Goal: Transaction & Acquisition: Purchase product/service

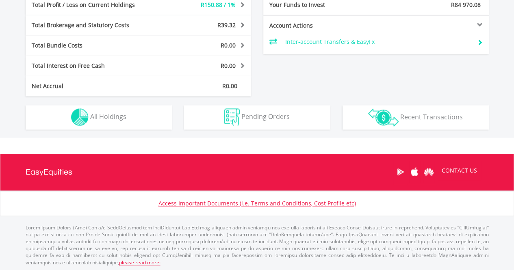
scroll to position [367, 0]
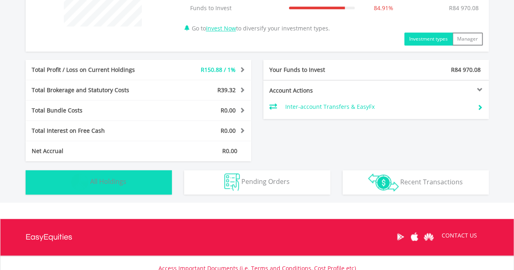
click at [126, 175] on button "Holdings All Holdings" at bounding box center [99, 182] width 146 height 24
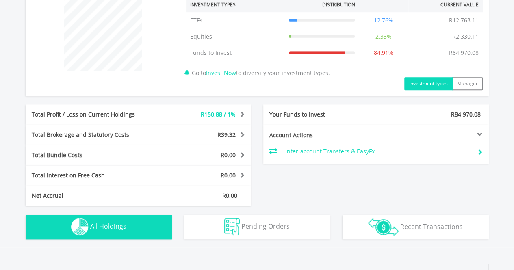
scroll to position [317, 0]
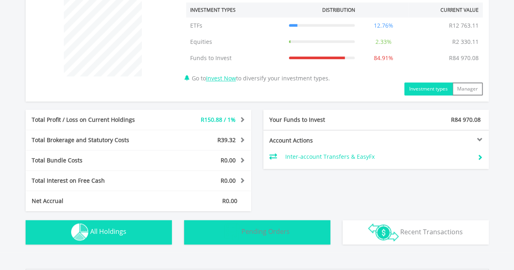
click at [288, 233] on span "Pending Orders" at bounding box center [265, 231] width 48 height 9
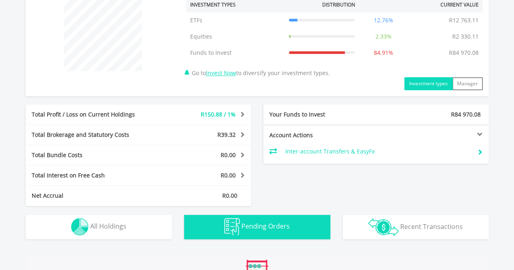
scroll to position [477, 0]
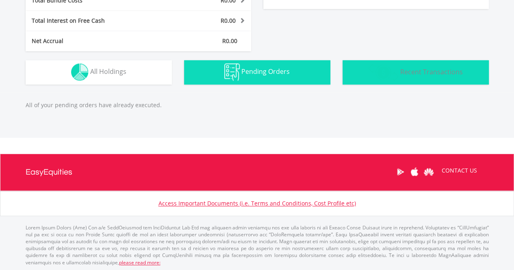
click at [426, 71] on span "Recent Transactions" at bounding box center [431, 71] width 63 height 9
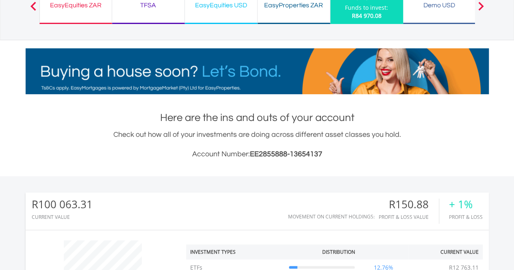
scroll to position [75, 0]
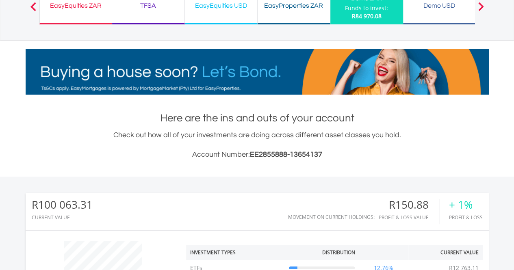
click at [447, 9] on div "Demo USD" at bounding box center [439, 5] width 63 height 11
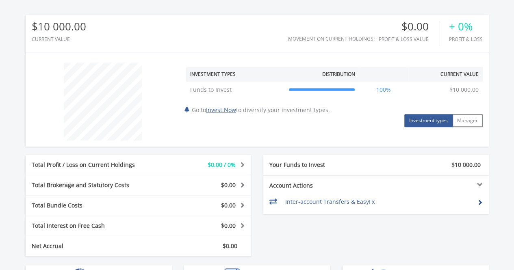
scroll to position [253, 0]
click at [228, 107] on link "Invest Now" at bounding box center [221, 110] width 30 height 8
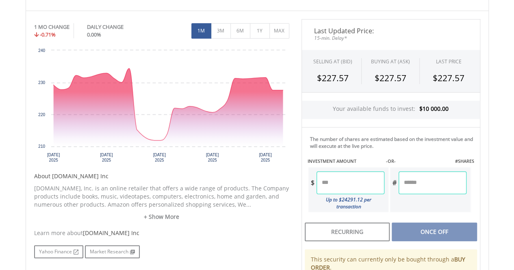
scroll to position [243, 0]
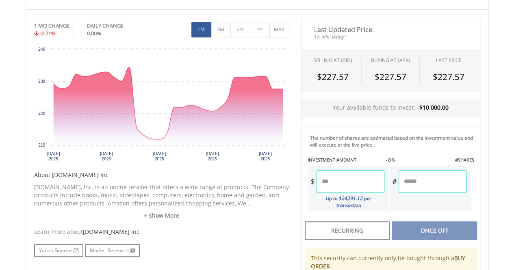
click at [340, 178] on input "number" at bounding box center [350, 181] width 68 height 23
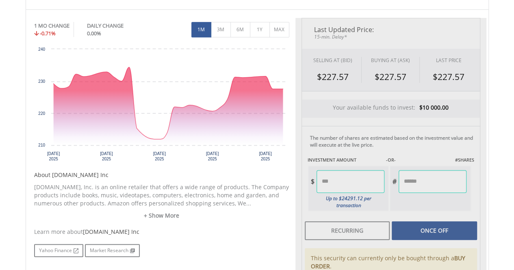
type input "******"
click at [401, 205] on div "Last Updated Price: 15-min. Delay* SELLING AT (BID) BUYING AT (ASK) LAST PRICE …" at bounding box center [390, 177] width 191 height 319
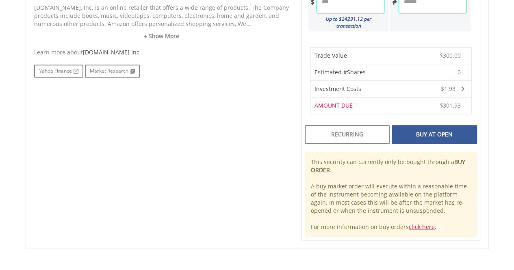
scroll to position [385, 0]
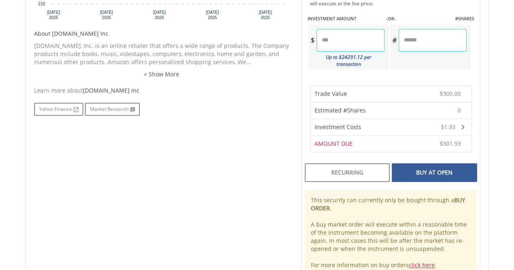
click at [413, 164] on div "Buy At Open" at bounding box center [433, 172] width 85 height 19
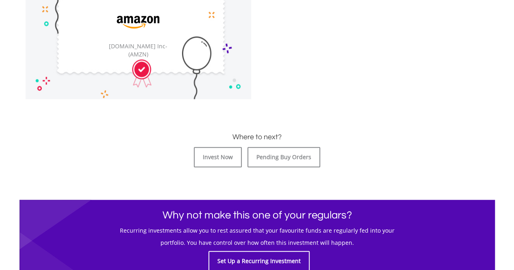
scroll to position [296, 0]
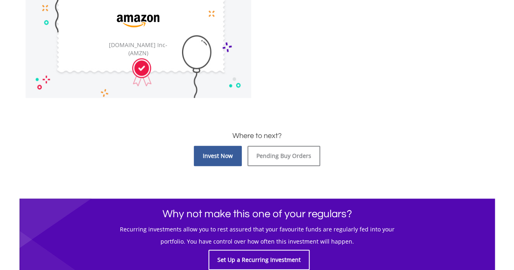
click at [222, 156] on link "Invest Now" at bounding box center [218, 156] width 48 height 20
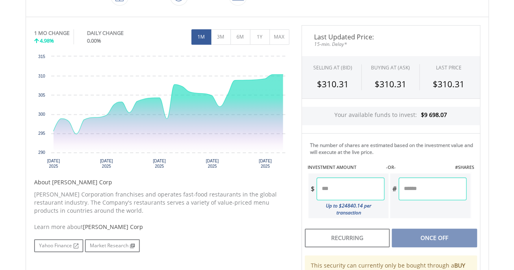
scroll to position [236, 0]
click at [333, 190] on input "number" at bounding box center [350, 188] width 68 height 23
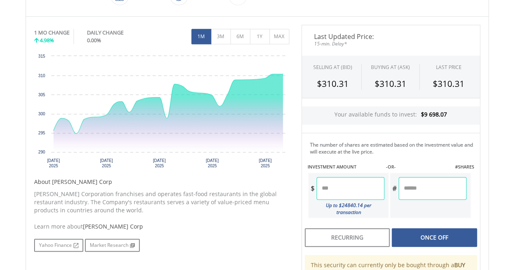
type input "******"
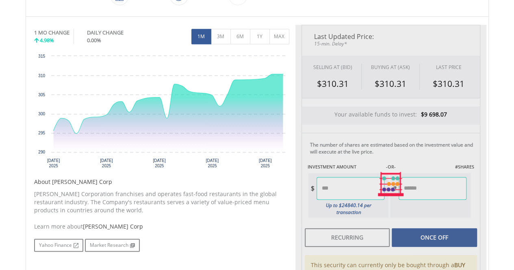
click at [408, 231] on div "Last Updated Price: 15-min. Delay* SELLING AT (BID) BUYING AT (ASK) LAST PRICE …" at bounding box center [390, 184] width 191 height 319
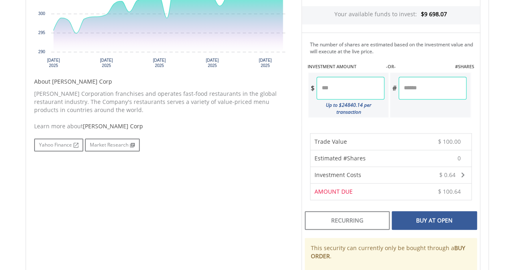
scroll to position [337, 0]
click at [413, 212] on div "Buy At Open" at bounding box center [433, 220] width 85 height 19
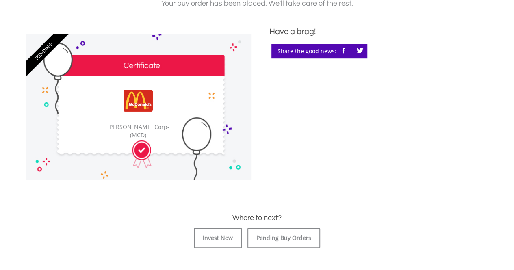
scroll to position [219, 0]
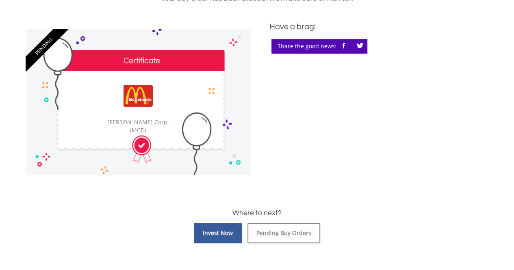
click at [214, 235] on link "Invest Now" at bounding box center [218, 233] width 48 height 20
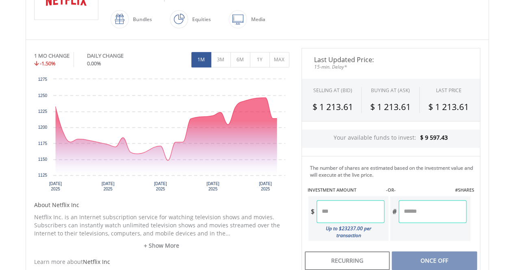
scroll to position [214, 0]
click at [336, 201] on input "number" at bounding box center [350, 211] width 68 height 23
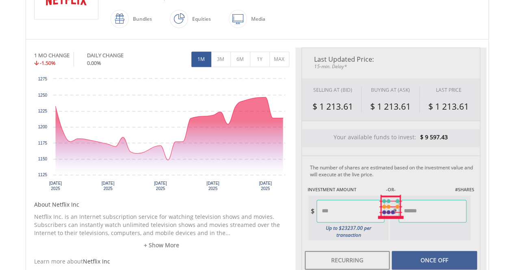
type input "******"
click at [400, 252] on div "Last Updated Price: 15-min. Delay* SELLING AT (BID) BUYING AT (ASK) LAST PRICE …" at bounding box center [390, 207] width 191 height 319
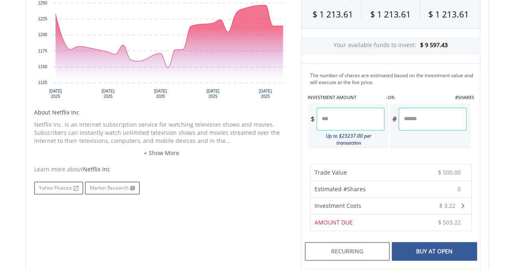
scroll to position [306, 0]
click at [415, 242] on div "Buy At Open" at bounding box center [433, 251] width 85 height 19
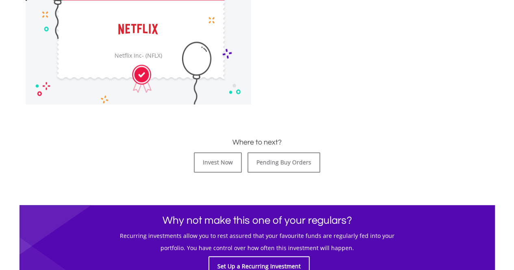
scroll to position [293, 0]
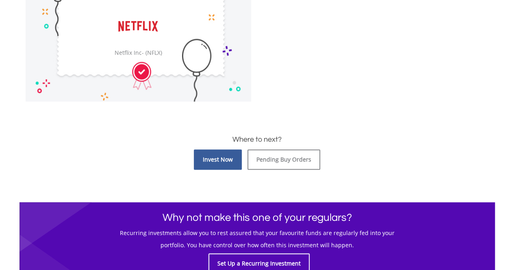
click at [210, 163] on link "Invest Now" at bounding box center [218, 159] width 48 height 20
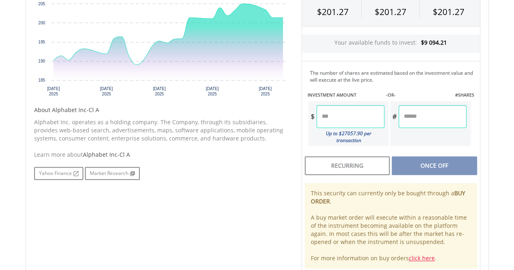
scroll to position [309, 0]
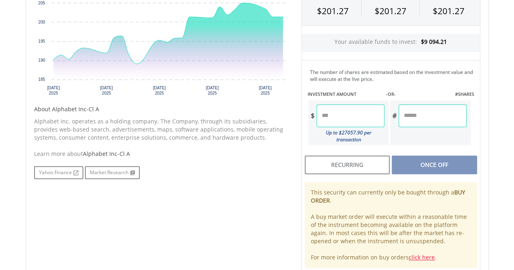
click at [335, 114] on input "number" at bounding box center [350, 115] width 68 height 23
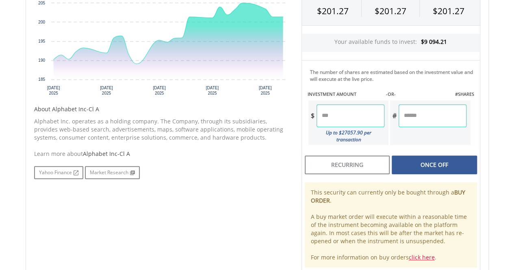
type input "******"
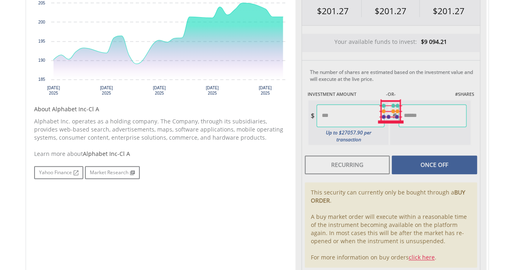
click at [396, 161] on div "Last Updated Price: 15-min. Delay* SELLING AT (BID) BUYING AT (ASK) LAST PRICE …" at bounding box center [390, 111] width 191 height 319
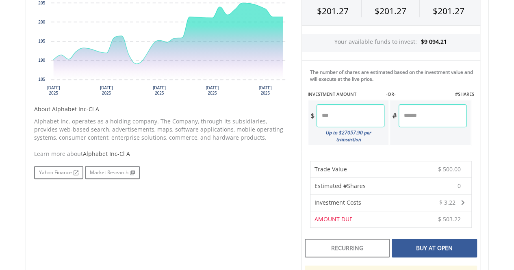
click at [415, 239] on div "Buy At Open" at bounding box center [433, 248] width 85 height 19
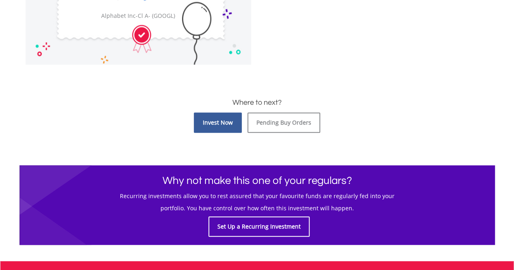
scroll to position [331, 0]
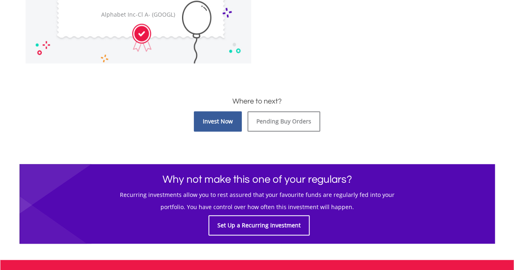
click at [216, 127] on link "Invest Now" at bounding box center [218, 121] width 48 height 20
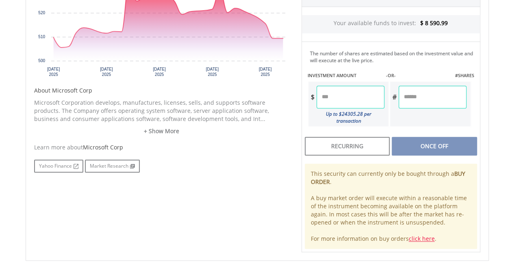
scroll to position [328, 0]
click at [325, 94] on input "number" at bounding box center [350, 96] width 68 height 23
type input "******"
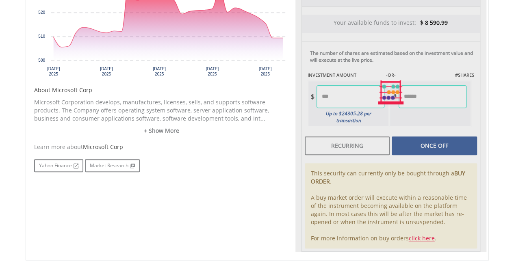
click at [430, 136] on div "Last Updated Price: 15-min. Delay* SELLING AT (BID) BUYING AT (ASK) LAST PRICE …" at bounding box center [390, 92] width 191 height 319
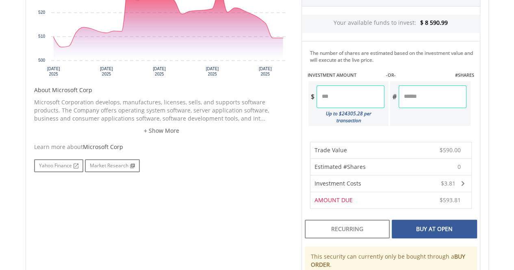
click at [412, 229] on div "Buy At Open" at bounding box center [433, 229] width 85 height 19
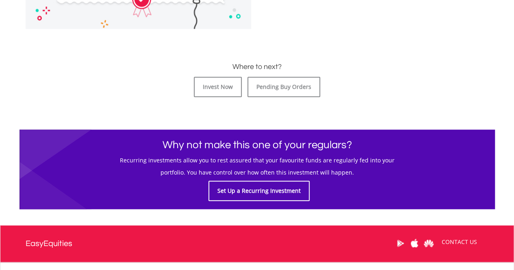
scroll to position [368, 0]
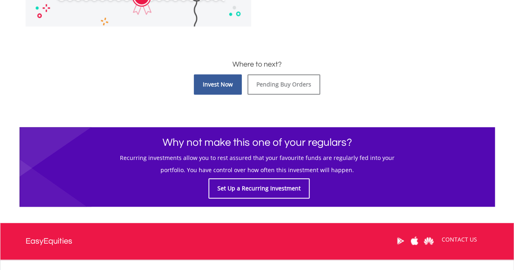
click at [222, 87] on link "Invest Now" at bounding box center [218, 84] width 48 height 20
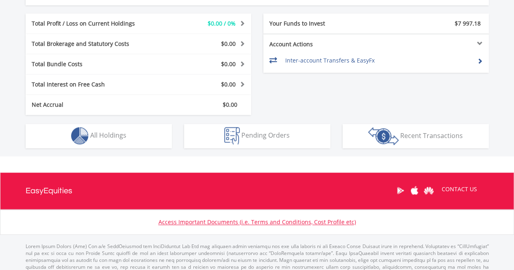
scroll to position [397, 0]
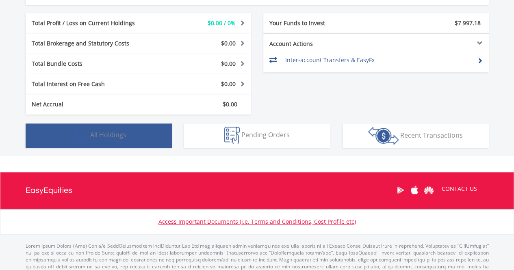
click at [117, 133] on span "All Holdings" at bounding box center [108, 134] width 36 height 9
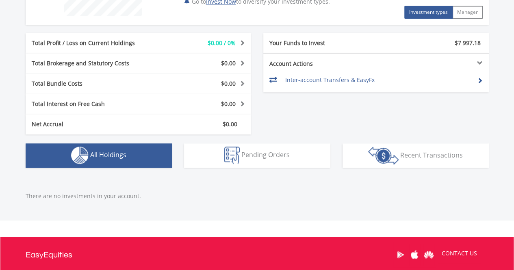
scroll to position [378, 0]
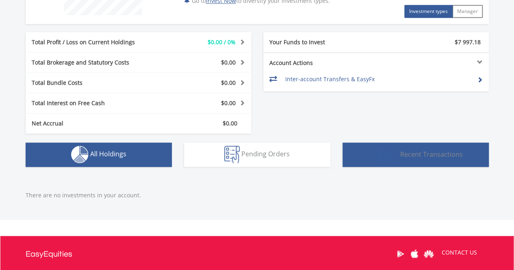
click at [434, 152] on span "Recent Transactions" at bounding box center [431, 153] width 63 height 9
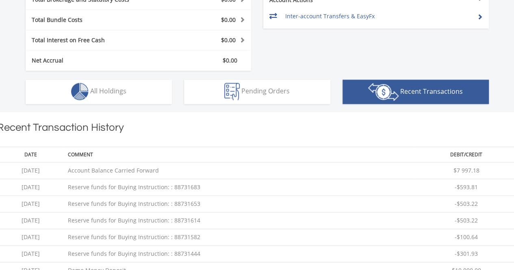
scroll to position [441, 0]
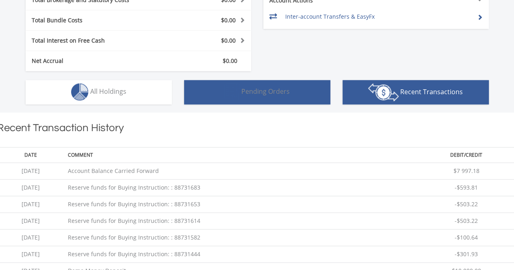
click at [274, 97] on button "Pending Orders Pending Orders" at bounding box center [257, 92] width 146 height 24
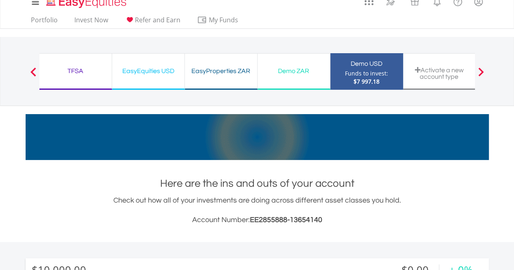
scroll to position [0, 0]
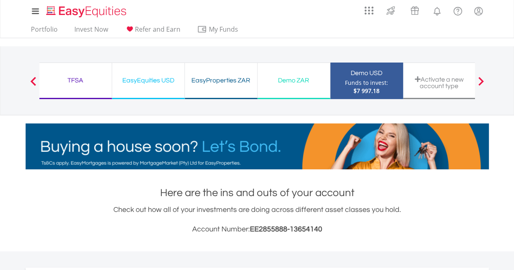
click at [296, 79] on div "Demo ZAR" at bounding box center [293, 80] width 63 height 11
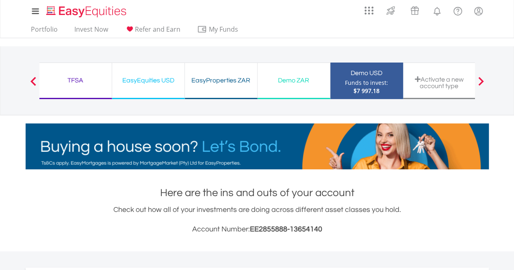
click at [296, 79] on div "Demo ZAR" at bounding box center [293, 80] width 63 height 11
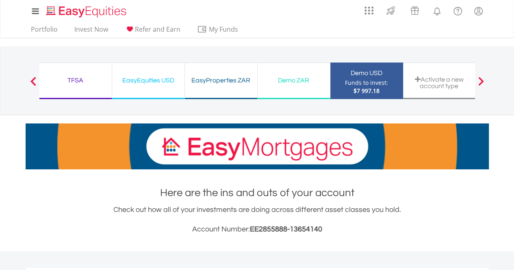
click at [305, 80] on div "Demo ZAR" at bounding box center [293, 80] width 63 height 11
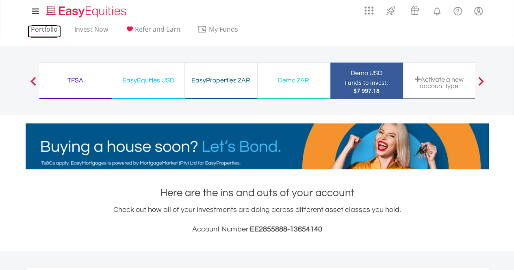
click at [35, 30] on link "Portfolio" at bounding box center [44, 31] width 33 height 13
